Goal: Transaction & Acquisition: Book appointment/travel/reservation

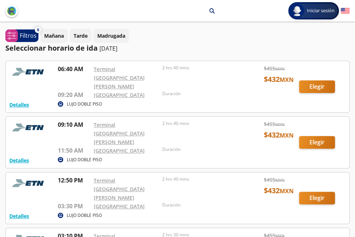
click at [315, 79] on div at bounding box center [178, 86] width 344 height 51
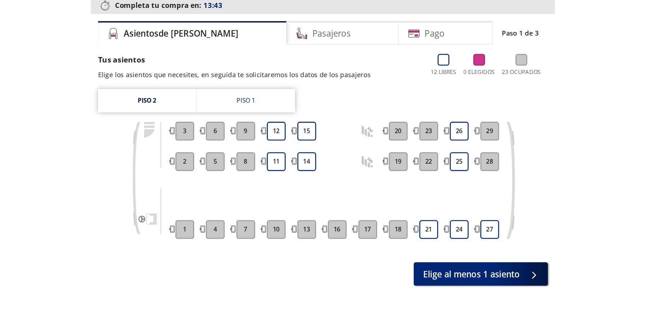
scroll to position [28, 0]
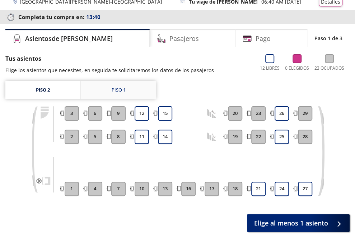
click at [119, 90] on div "Piso 1" at bounding box center [119, 90] width 14 height 7
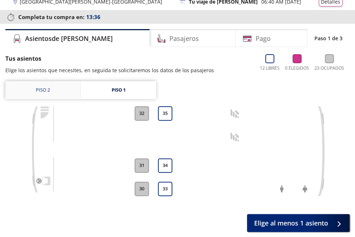
click at [49, 90] on link "Piso 2" at bounding box center [42, 90] width 75 height 18
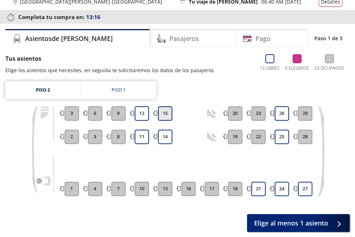
click at [162, 115] on button "15" at bounding box center [165, 113] width 14 height 14
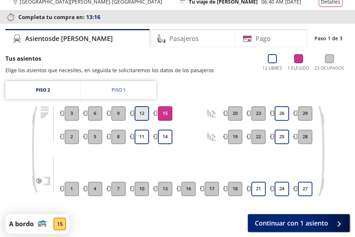
click at [146, 114] on button "12" at bounding box center [142, 113] width 14 height 14
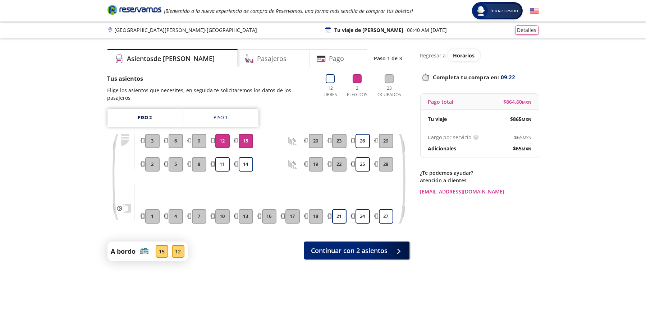
scroll to position [28, 0]
